Goal: Obtain resource: Download file/media

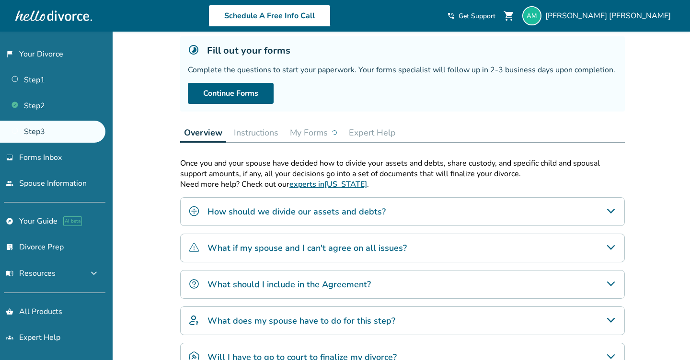
scroll to position [64, 0]
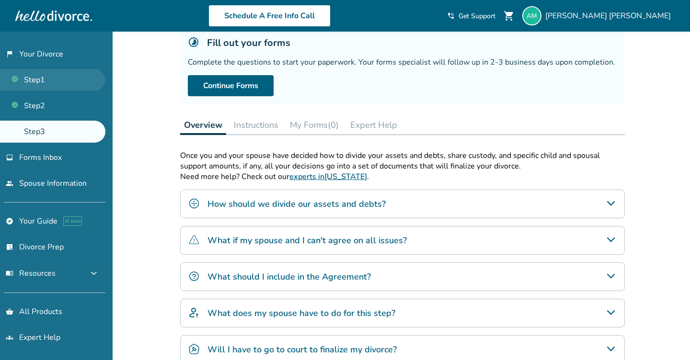
click at [43, 77] on link "Step 1" at bounding box center [52, 80] width 105 height 22
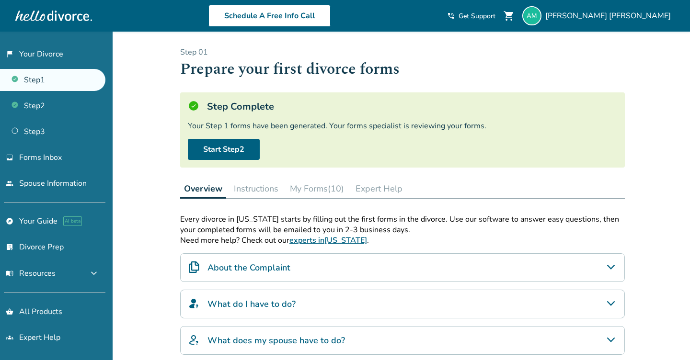
click at [310, 189] on button "My Forms (10)" at bounding box center [317, 188] width 62 height 19
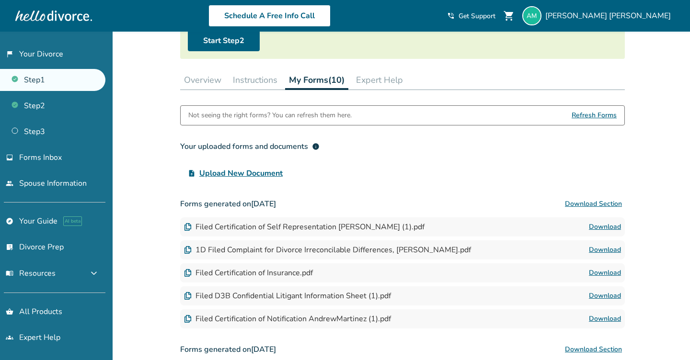
scroll to position [109, 0]
click at [601, 198] on button "Download Section" at bounding box center [593, 203] width 63 height 19
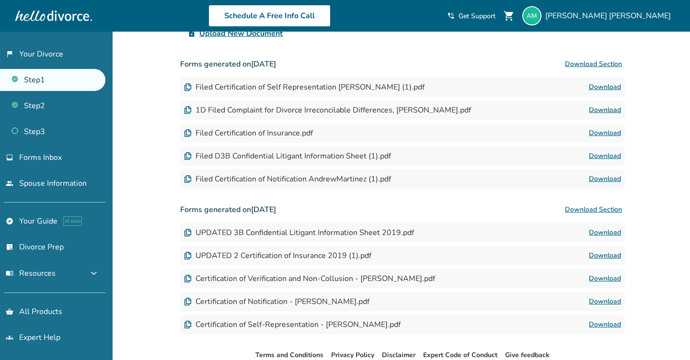
scroll to position [246, 0]
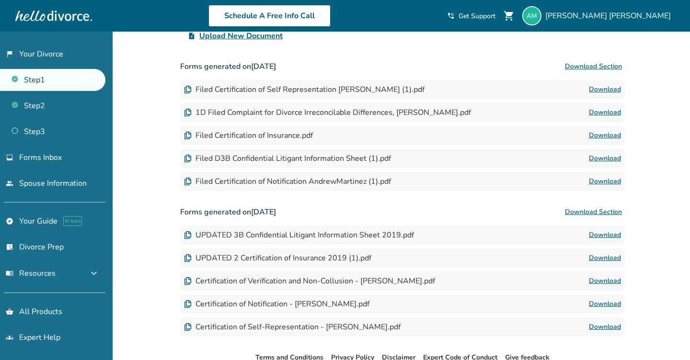
click at [591, 210] on button "Download Section" at bounding box center [593, 212] width 63 height 19
